Goal: Find specific page/section: Find specific page/section

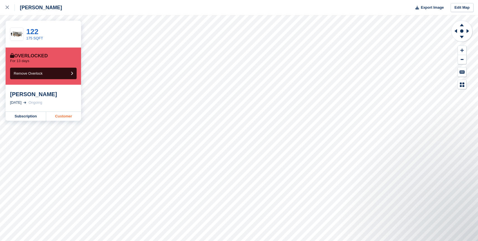
click at [62, 114] on link "Customer" at bounding box center [63, 116] width 35 height 9
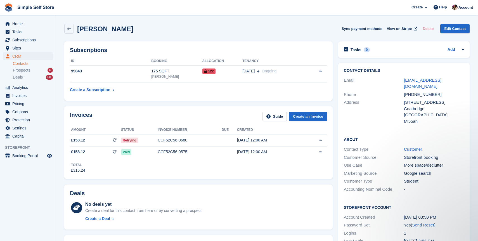
scroll to position [4, 0]
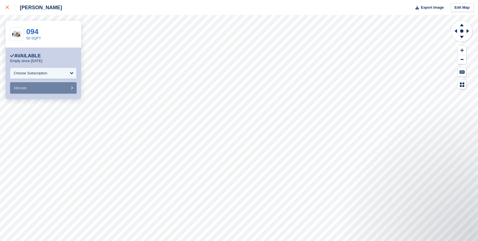
click at [8, 7] on icon at bounding box center [7, 7] width 3 height 3
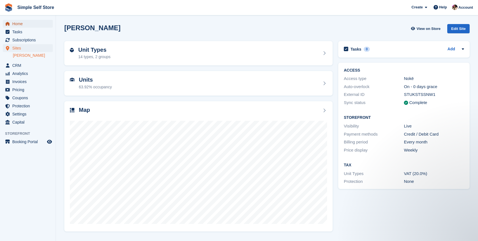
click at [39, 23] on span "Home" at bounding box center [29, 24] width 34 height 8
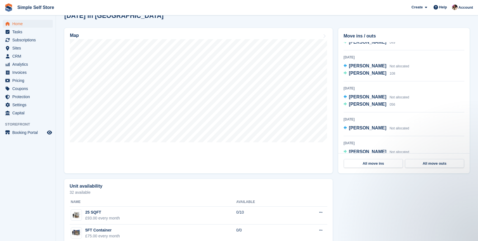
scroll to position [87, 0]
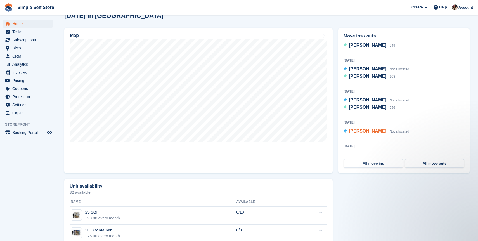
click at [384, 132] on span "[PERSON_NAME]" at bounding box center [367, 130] width 37 height 5
